Goal: Navigation & Orientation: Find specific page/section

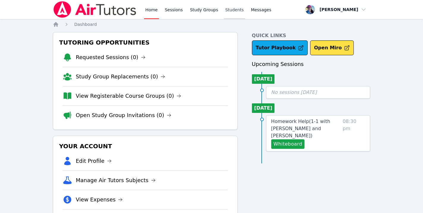
click at [231, 11] on link "Students" at bounding box center [234, 9] width 21 height 19
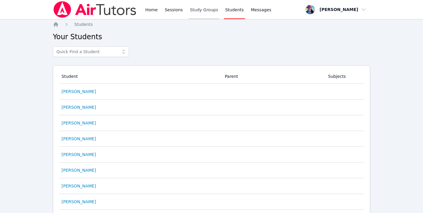
click at [207, 4] on link "Study Groups" at bounding box center [204, 9] width 31 height 19
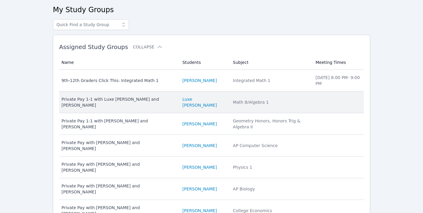
scroll to position [84, 0]
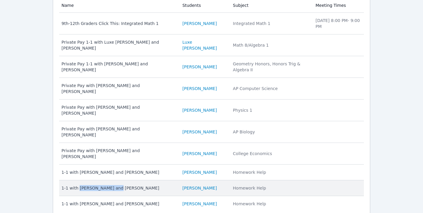
drag, startPoint x: 78, startPoint y: 167, endPoint x: 111, endPoint y: 166, distance: 32.4
click at [111, 185] on div "1-1 with Svitlana Kornieva and Megan Nepshinsky" at bounding box center [118, 188] width 114 height 6
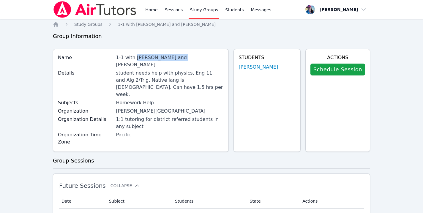
drag, startPoint x: 135, startPoint y: 58, endPoint x: 172, endPoint y: 60, distance: 36.9
click at [173, 60] on div "1-1 with Svitlana Kornieva and Megan Nepshinsky" at bounding box center [170, 61] width 108 height 14
copy div "Svitlana Kornieva"
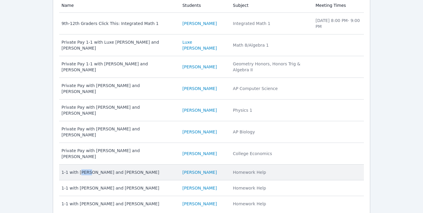
drag, startPoint x: 79, startPoint y: 149, endPoint x: 87, endPoint y: 149, distance: 8.0
click at [87, 169] on div "1-1 with Lara Costa and Megan Nepshinsky" at bounding box center [118, 172] width 114 height 6
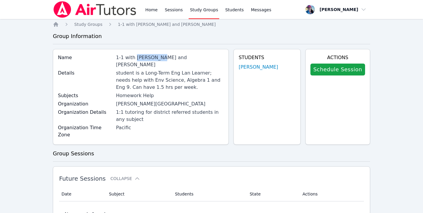
drag, startPoint x: 139, startPoint y: 58, endPoint x: 159, endPoint y: 58, distance: 19.9
click at [159, 58] on div "1-1 with Lara Costa and Megan Nepshinsky" at bounding box center [170, 61] width 108 height 14
copy div "Lara Costa"
click at [149, 10] on link "Home" at bounding box center [151, 9] width 15 height 19
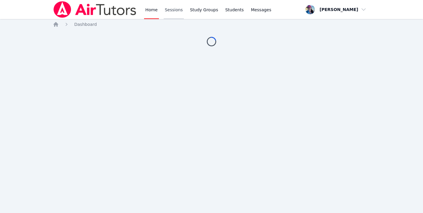
click at [168, 13] on link "Sessions" at bounding box center [174, 9] width 20 height 19
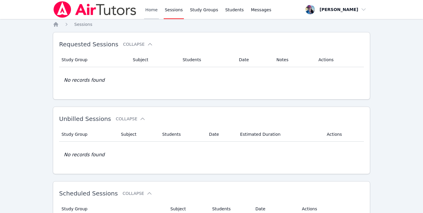
click at [149, 14] on link "Home" at bounding box center [151, 9] width 15 height 19
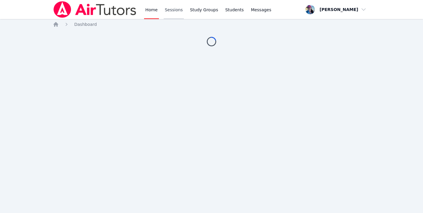
click at [170, 11] on link "Sessions" at bounding box center [174, 9] width 20 height 19
